Goal: Information Seeking & Learning: Learn about a topic

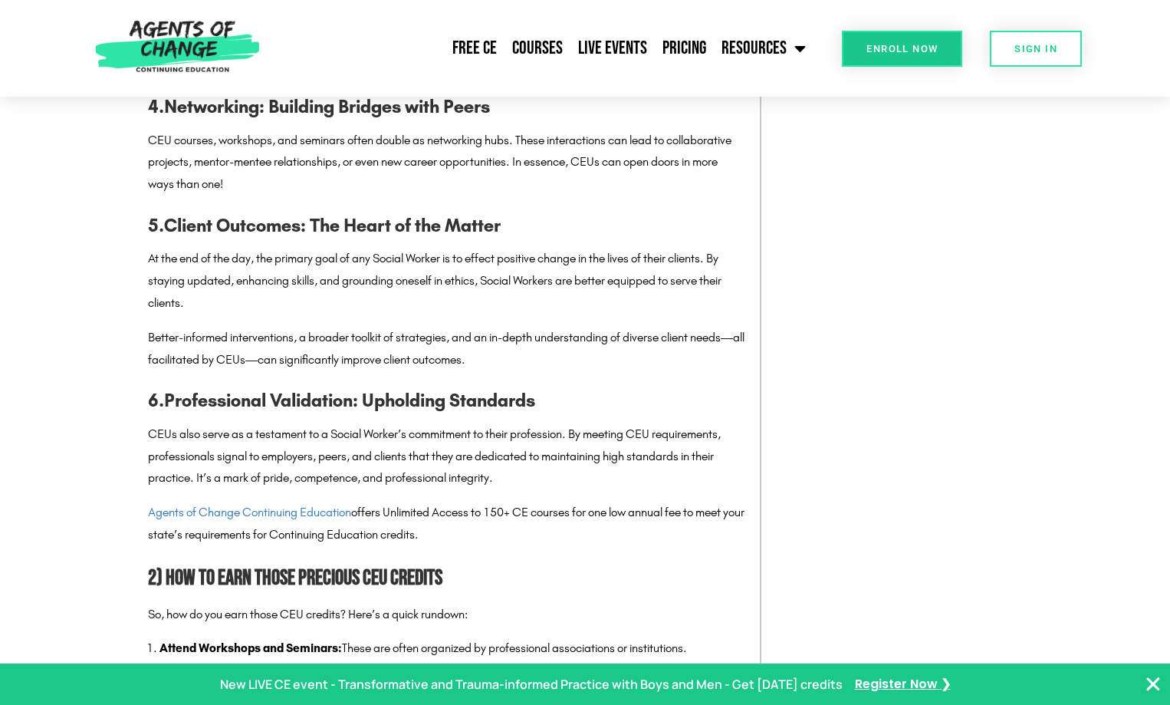
scroll to position [1918, 0]
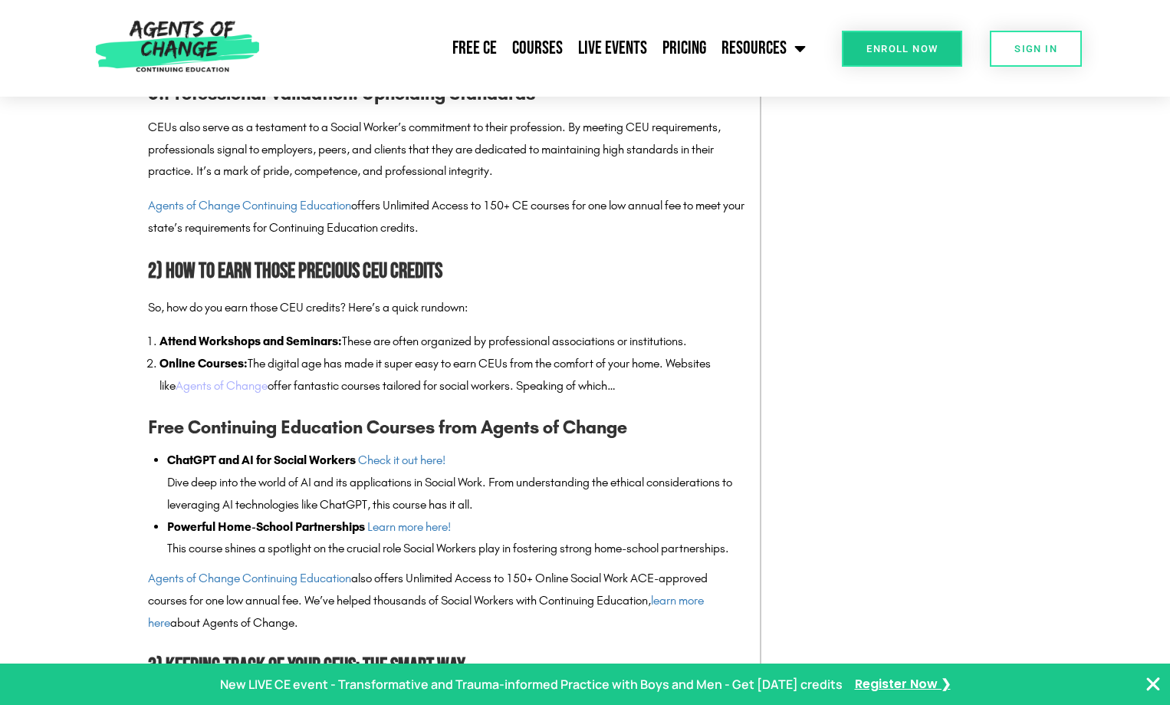
click at [194, 393] on link "Agents of Change" at bounding box center [222, 385] width 92 height 15
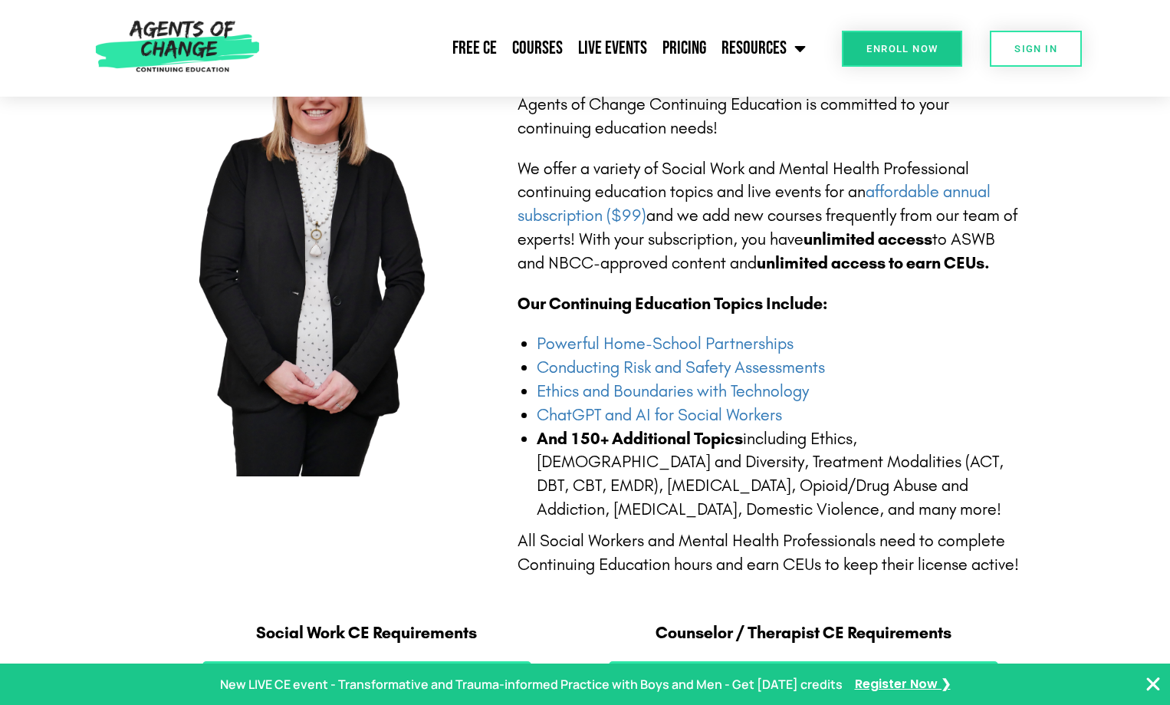
scroll to position [537, 0]
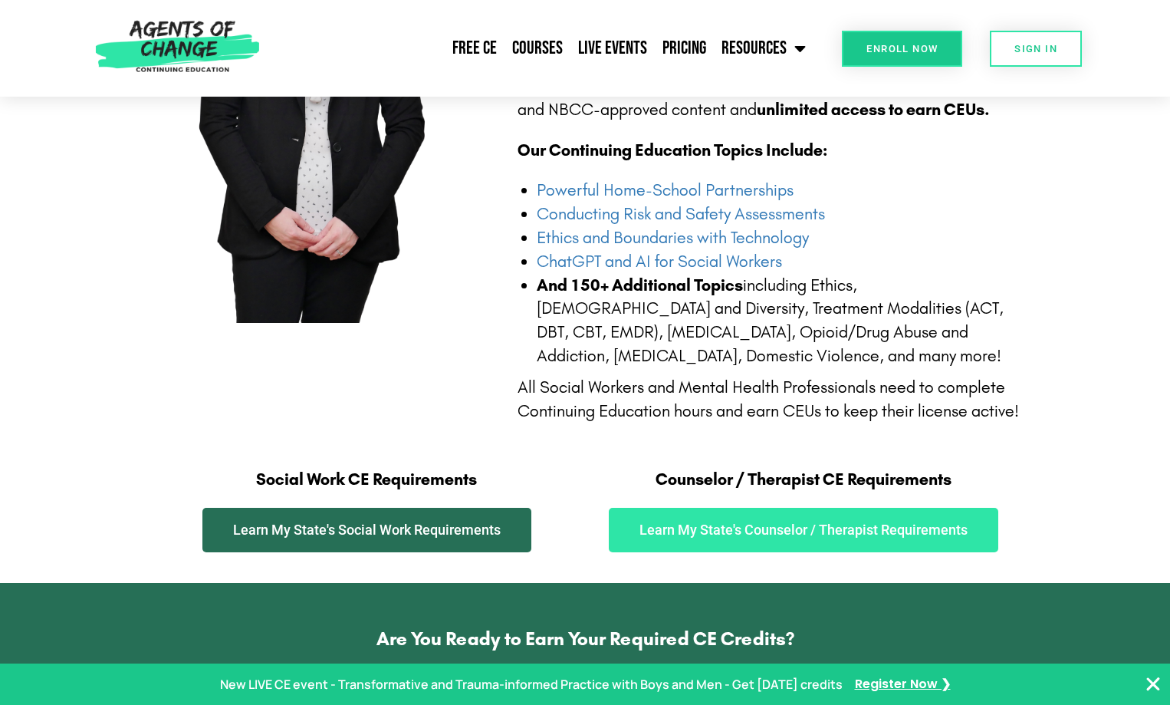
click at [310, 537] on span "Learn My State's Social Work Requirements" at bounding box center [367, 530] width 268 height 14
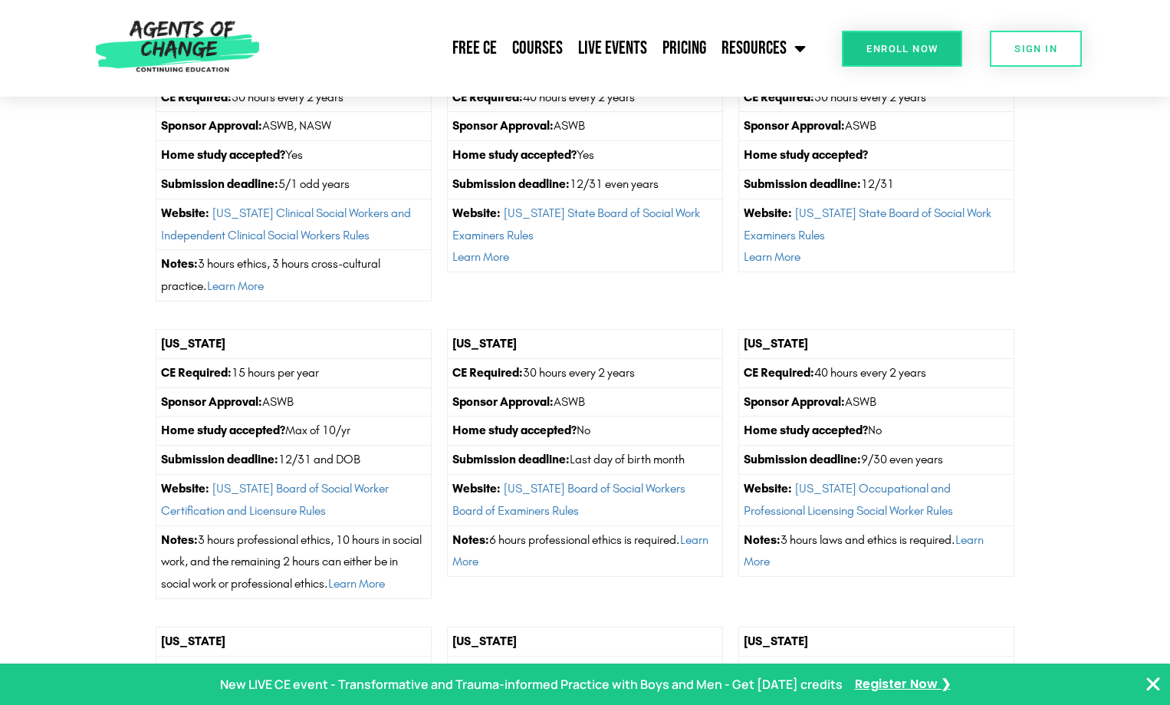
scroll to position [4909, 0]
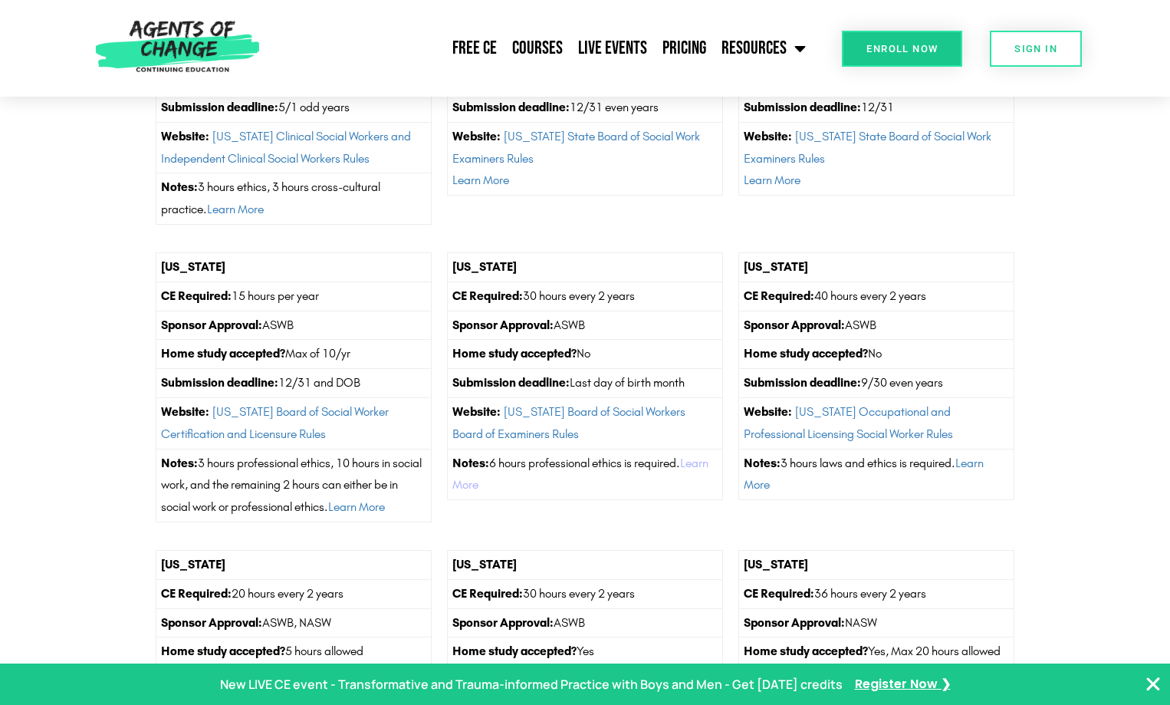
click at [546, 492] on link "Learn More" at bounding box center [581, 474] width 256 height 37
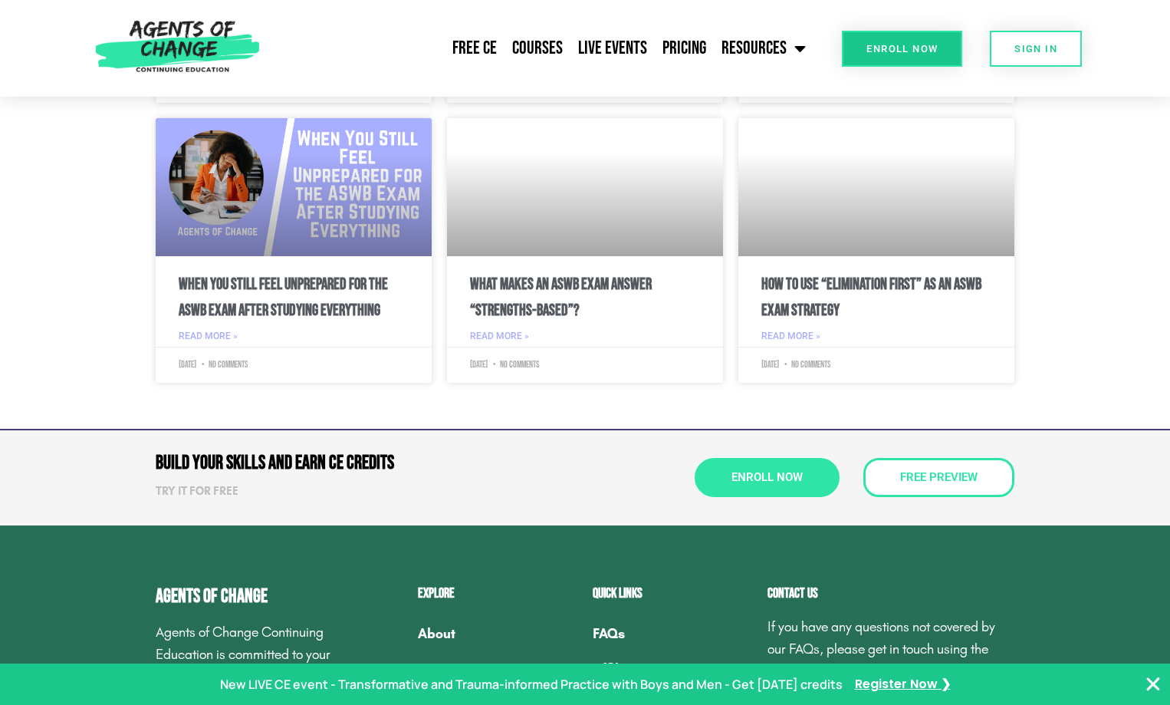
scroll to position [5167, 0]
